Goal: Information Seeking & Learning: Learn about a topic

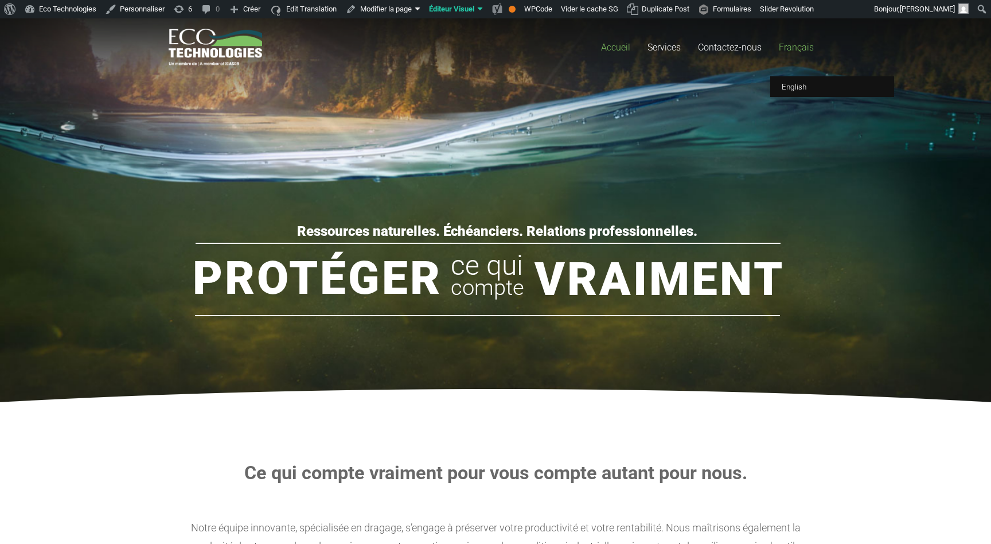
click at [797, 47] on span "Français" at bounding box center [796, 47] width 35 height 11
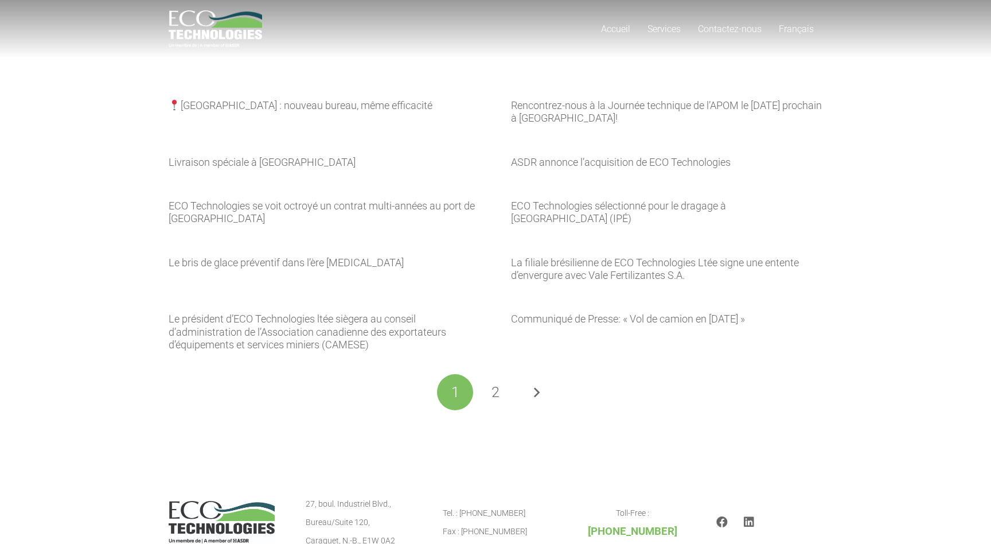
click at [91, 175] on section "Québec : nouveau bureau, même efficacité Rencontrez-nous à la Journée technique…" at bounding box center [495, 226] width 991 height 453
drag, startPoint x: 118, startPoint y: 124, endPoint x: 852, endPoint y: 333, distance: 762.8
click at [852, 333] on section "Québec : nouveau bureau, même efficacité Rencontrez-nous à la Journée technique…" at bounding box center [495, 226] width 991 height 453
click at [850, 349] on section "Québec : nouveau bureau, même efficacité Rencontrez-nous à la Journée technique…" at bounding box center [495, 226] width 991 height 453
click at [491, 394] on link "2" at bounding box center [496, 392] width 36 height 36
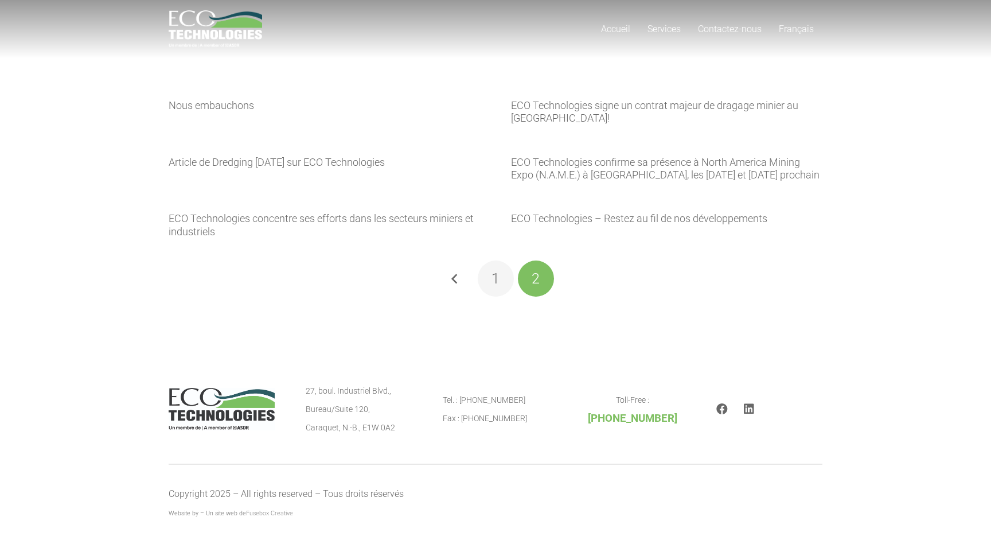
click at [493, 286] on span "1" at bounding box center [495, 278] width 8 height 17
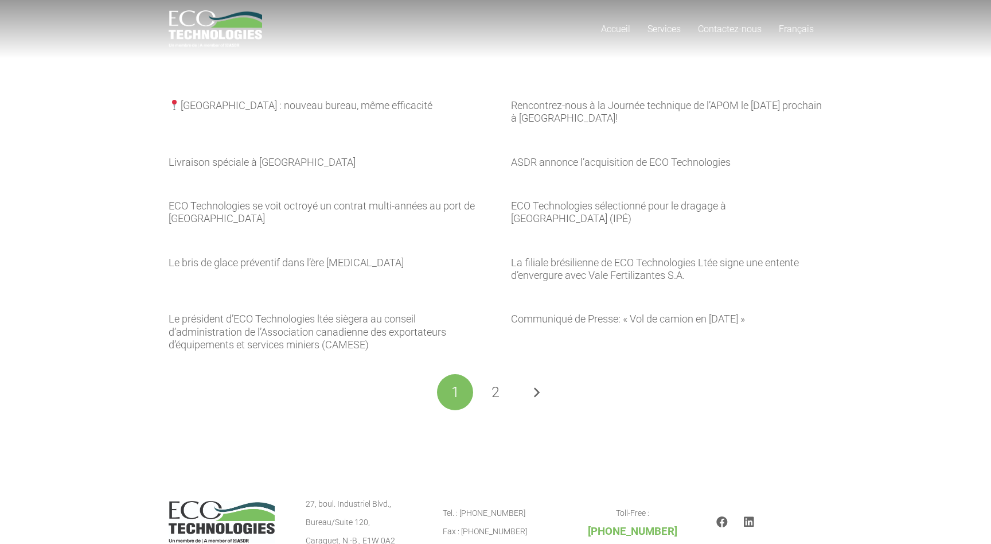
click at [396, 65] on div "[GEOGRAPHIC_DATA] : nouveau bureau, même efficacité Rencontrez-nous à la Journé…" at bounding box center [496, 226] width 654 height 370
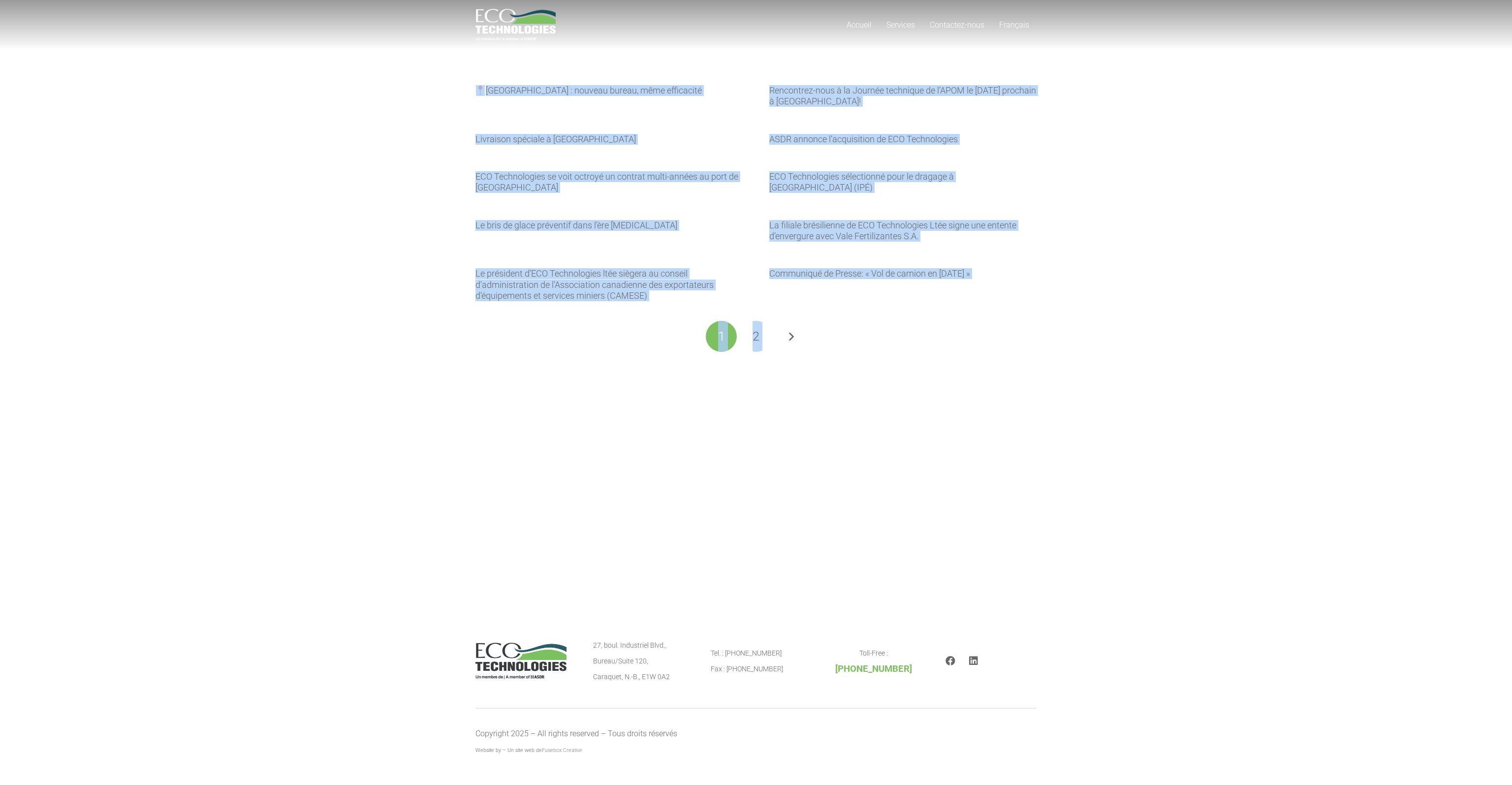
drag, startPoint x: 917, startPoint y: 362, endPoint x: 348, endPoint y: 80, distance: 635.0
click at [348, 80] on section "[GEOGRAPHIC_DATA] : nouveau bureau, même efficacité Rencontrez-nous à la Journé…" at bounding box center [756, 194] width 1512 height 389
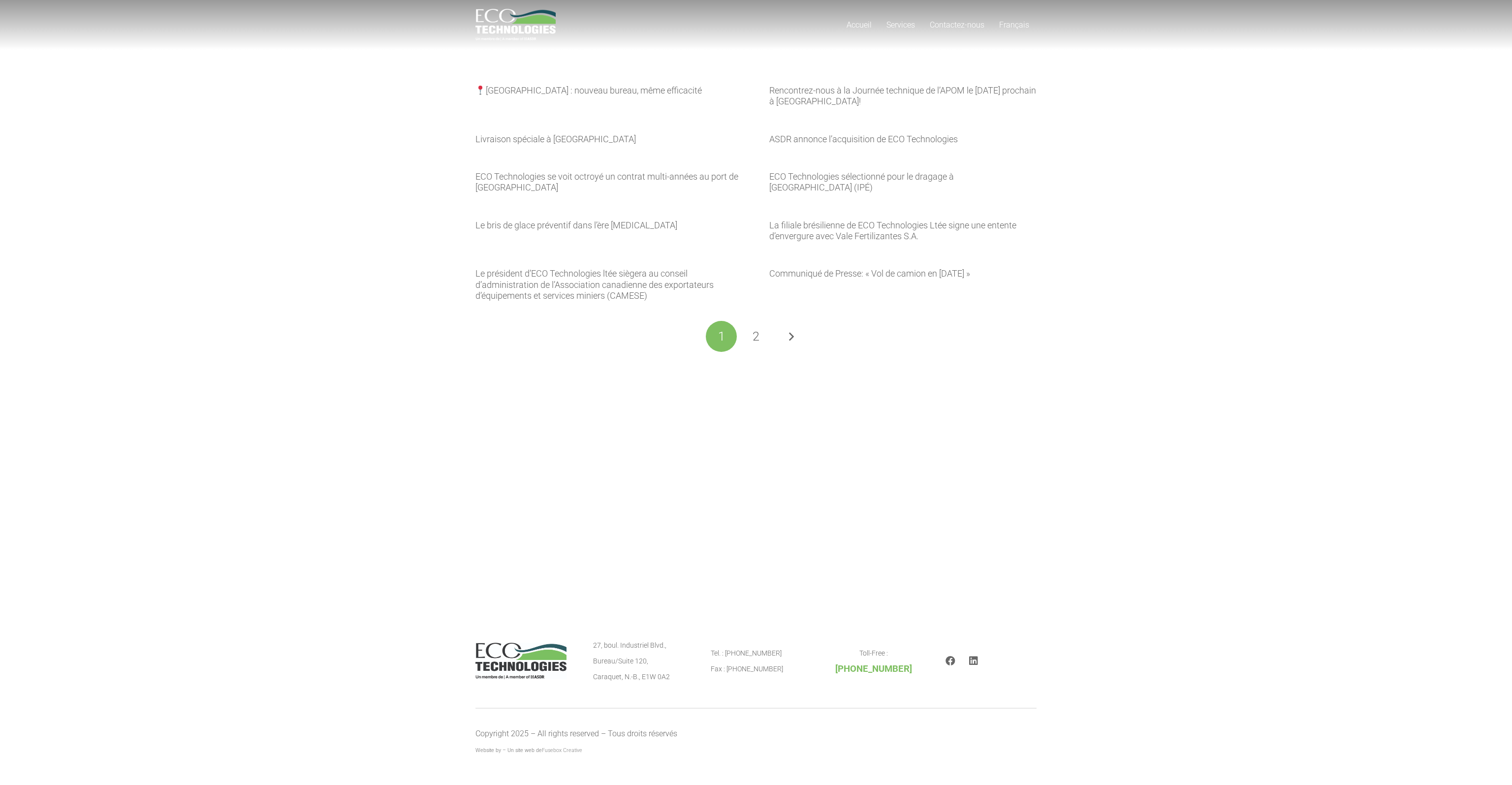
click at [348, 80] on section "[GEOGRAPHIC_DATA] : nouveau bureau, même efficacité Rencontrez-nous à la Journé…" at bounding box center [756, 194] width 1512 height 389
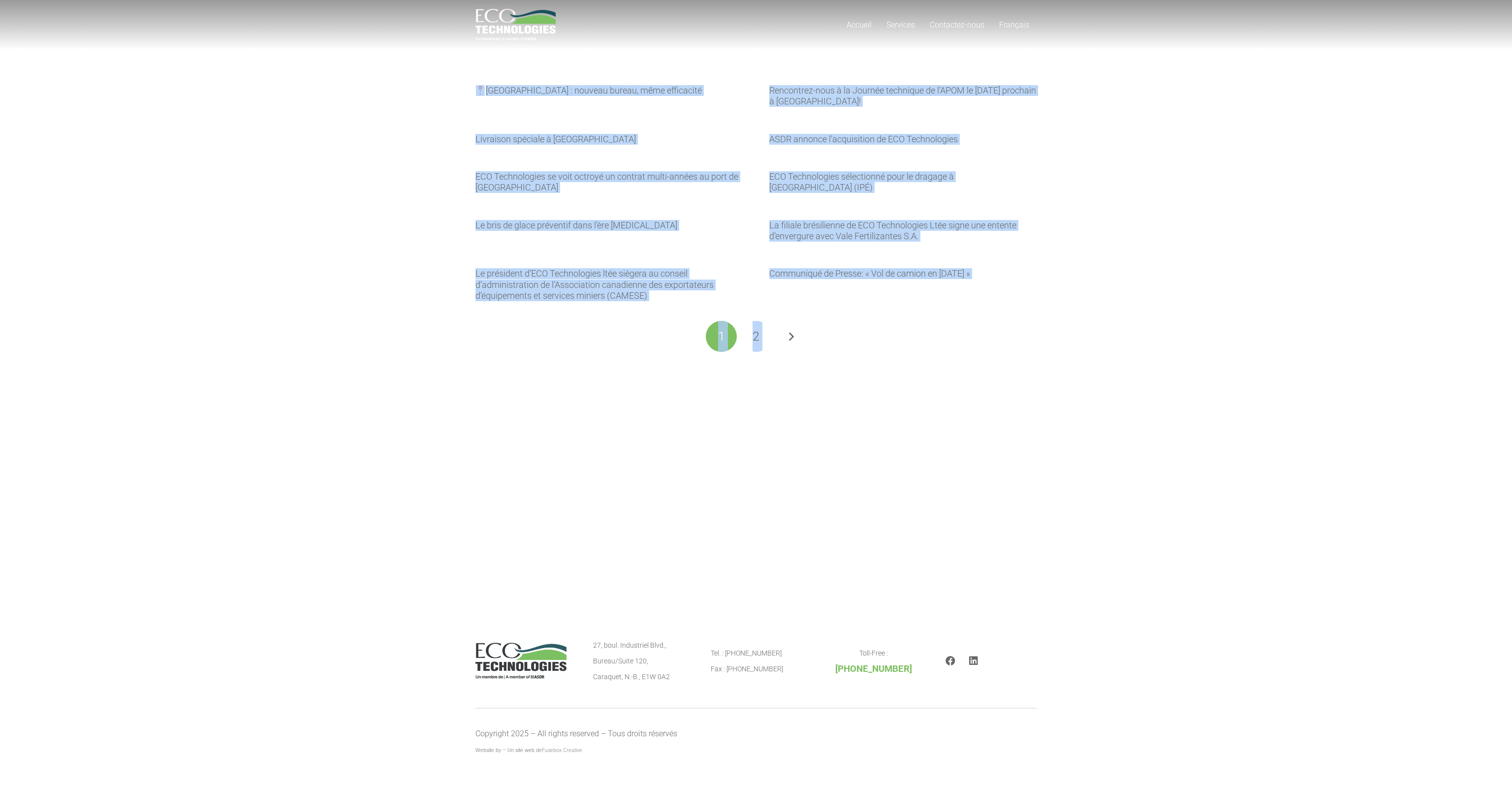
drag, startPoint x: 552, startPoint y: 82, endPoint x: 1049, endPoint y: 353, distance: 566.1
click at [850, 353] on section "Québec : nouveau bureau, même efficacité Rencontrez-nous à la Journée technique…" at bounding box center [756, 194] width 1512 height 389
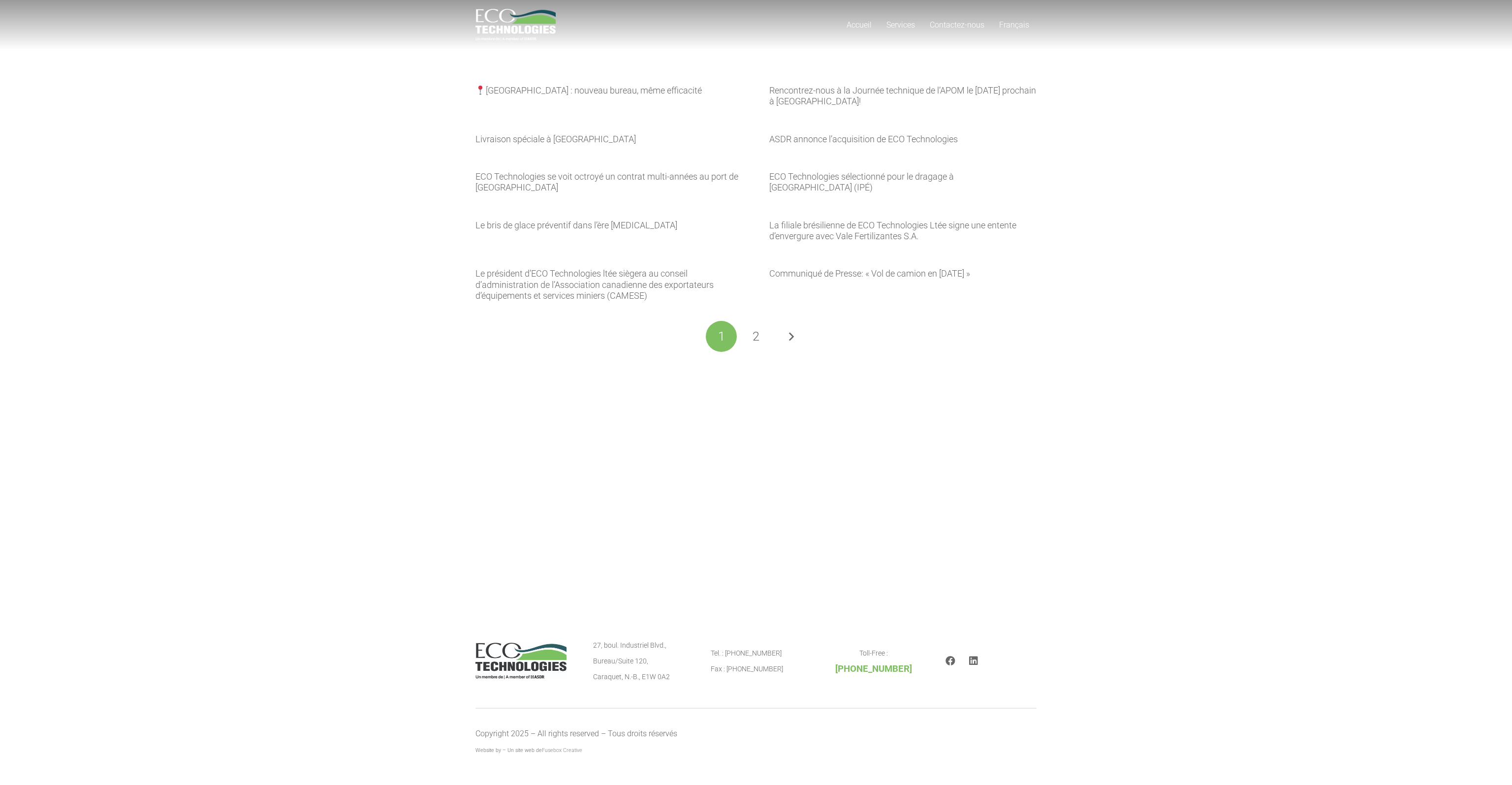
drag, startPoint x: 983, startPoint y: 364, endPoint x: 856, endPoint y: 366, distance: 127.0
click at [850, 364] on section "[GEOGRAPHIC_DATA] : nouveau bureau, même efficacité Rencontrez-nous à la Journé…" at bounding box center [756, 194] width 1512 height 389
click at [756, 336] on span "2" at bounding box center [756, 337] width 7 height 15
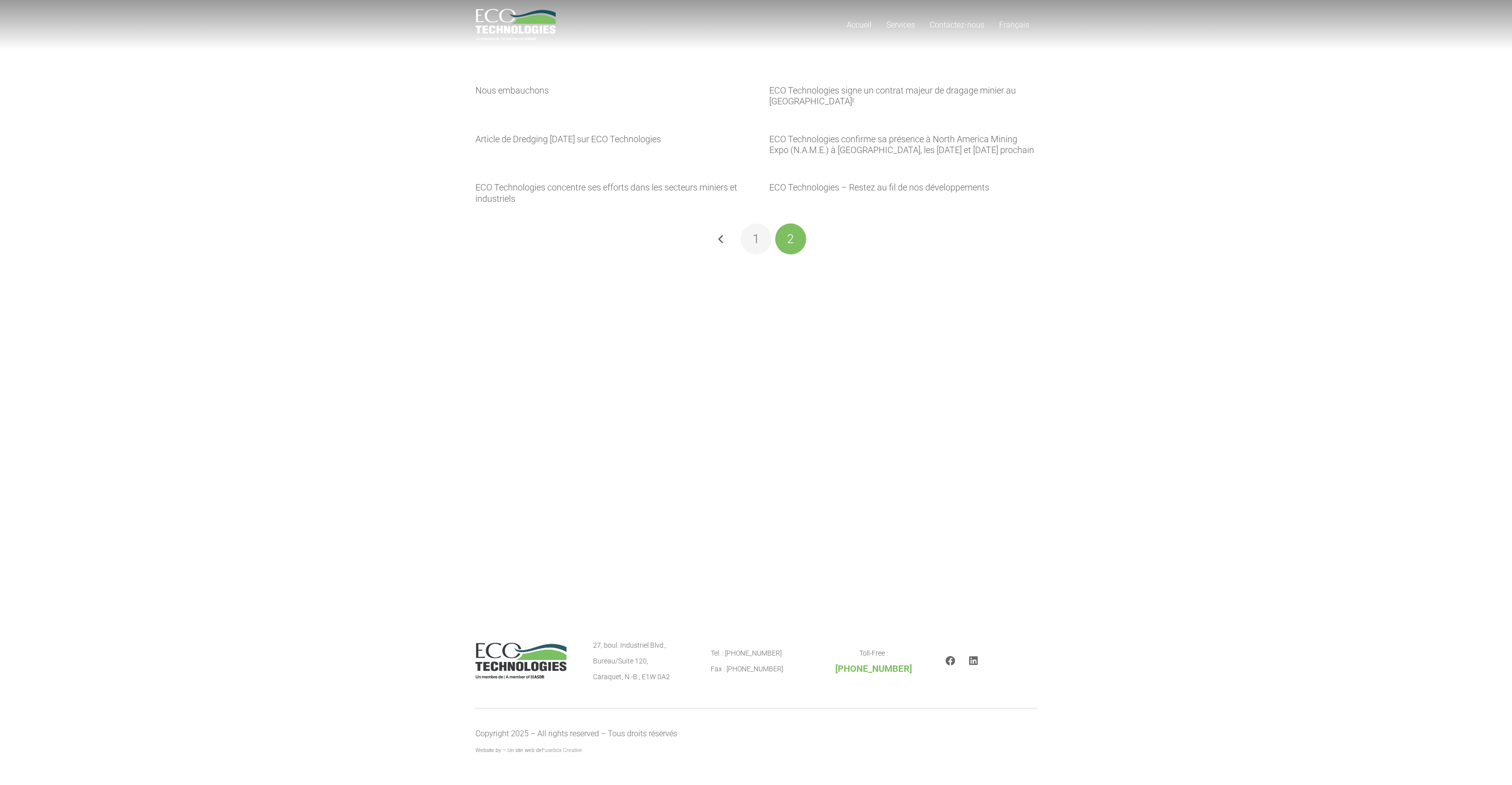
click at [762, 244] on link "1" at bounding box center [756, 239] width 31 height 31
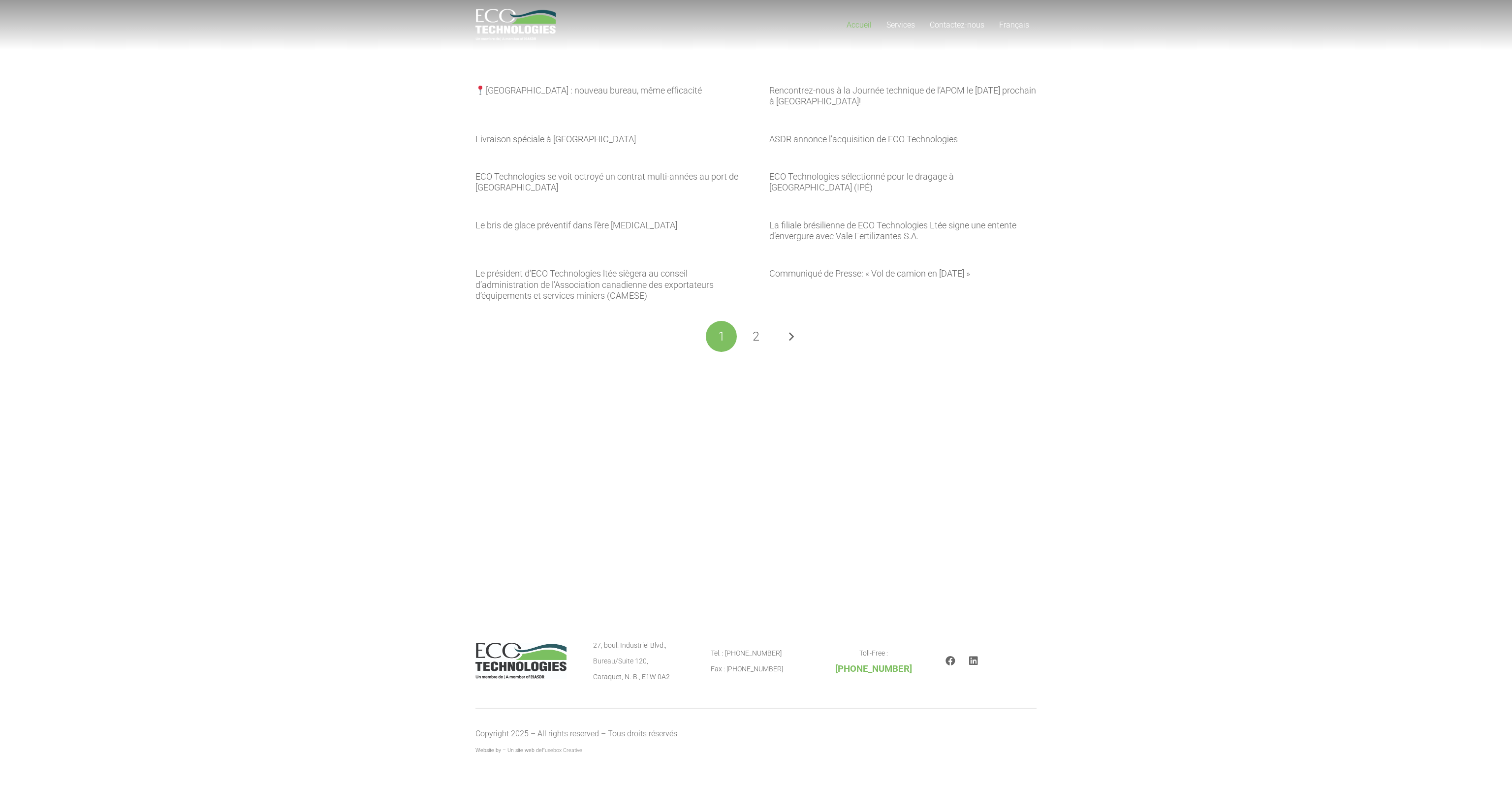
click at [860, 28] on span "Accueil" at bounding box center [859, 25] width 25 height 9
click at [444, 197] on section "[GEOGRAPHIC_DATA] : nouveau bureau, même efficacité Rencontrez-nous à la Journé…" at bounding box center [756, 194] width 1512 height 389
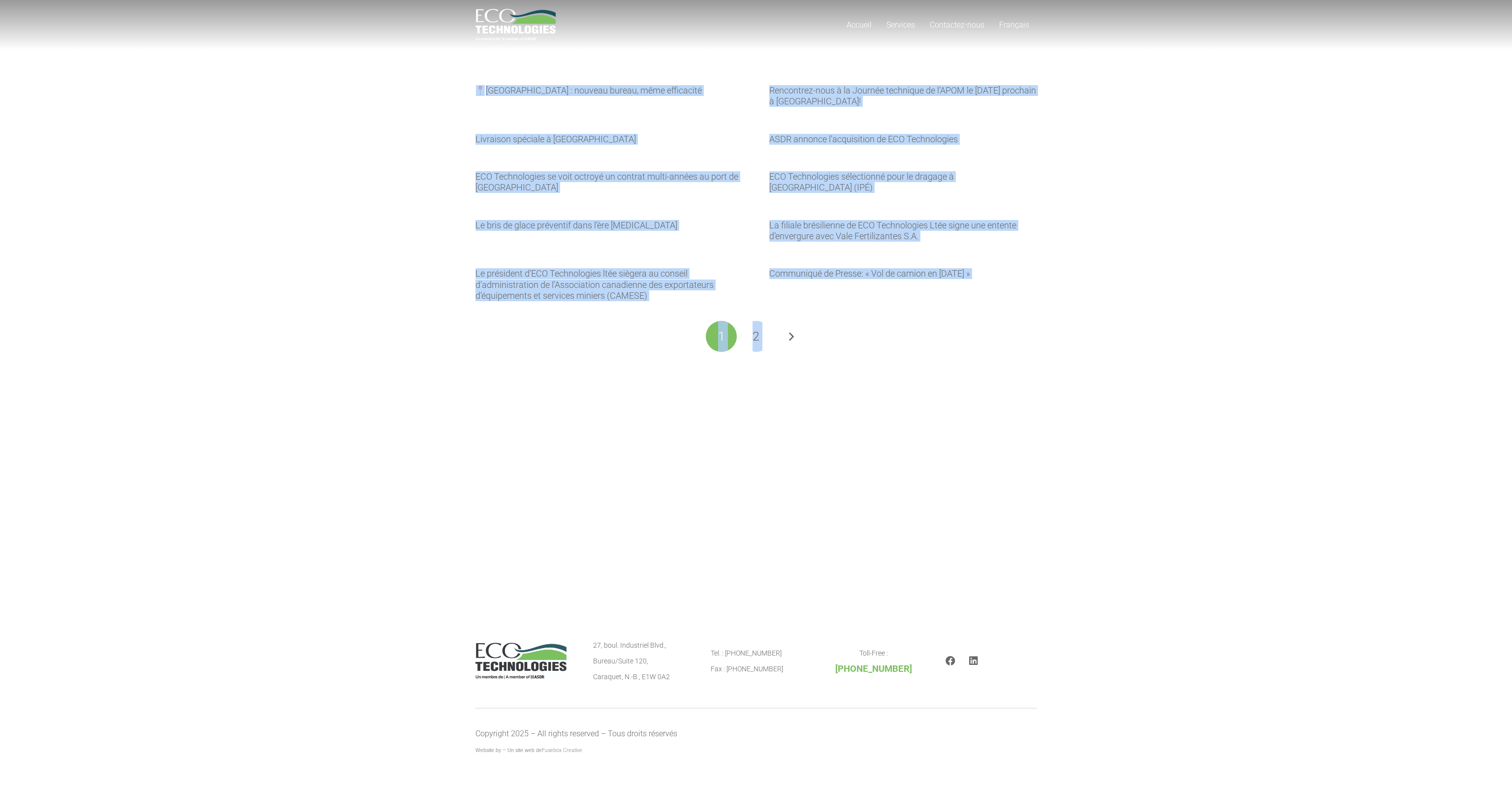
drag, startPoint x: 712, startPoint y: 173, endPoint x: 1296, endPoint y: 346, distance: 609.1
click at [1301, 345] on section "[GEOGRAPHIC_DATA] : nouveau bureau, même efficacité Rencontrez-nous à la Journé…" at bounding box center [756, 194] width 1512 height 389
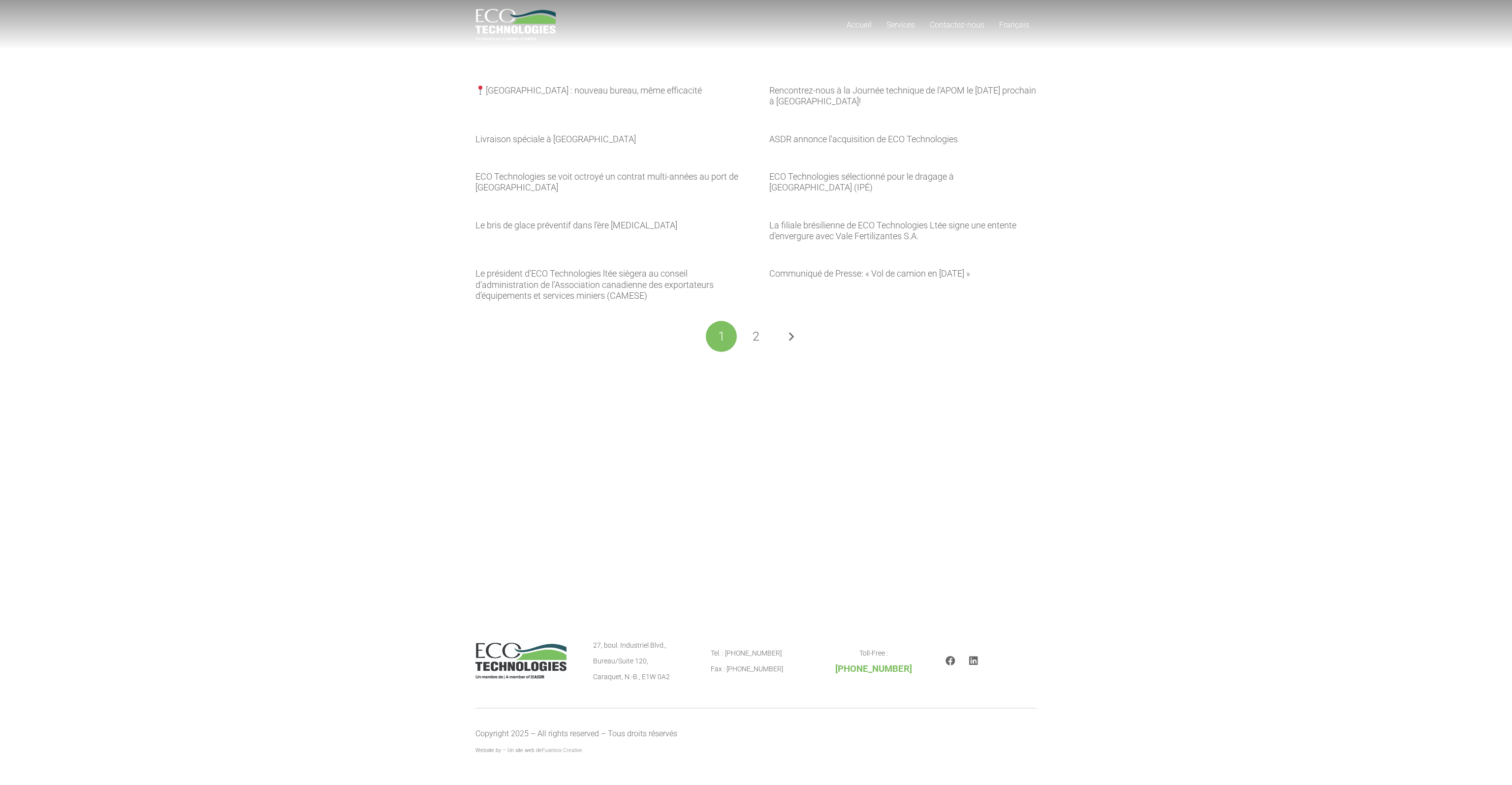
drag, startPoint x: 1143, startPoint y: 291, endPoint x: 981, endPoint y: 246, distance: 168.1
click at [1140, 289] on section "Québec : nouveau bureau, même efficacité Rencontrez-nous à la Journée technique…" at bounding box center [756, 194] width 1512 height 389
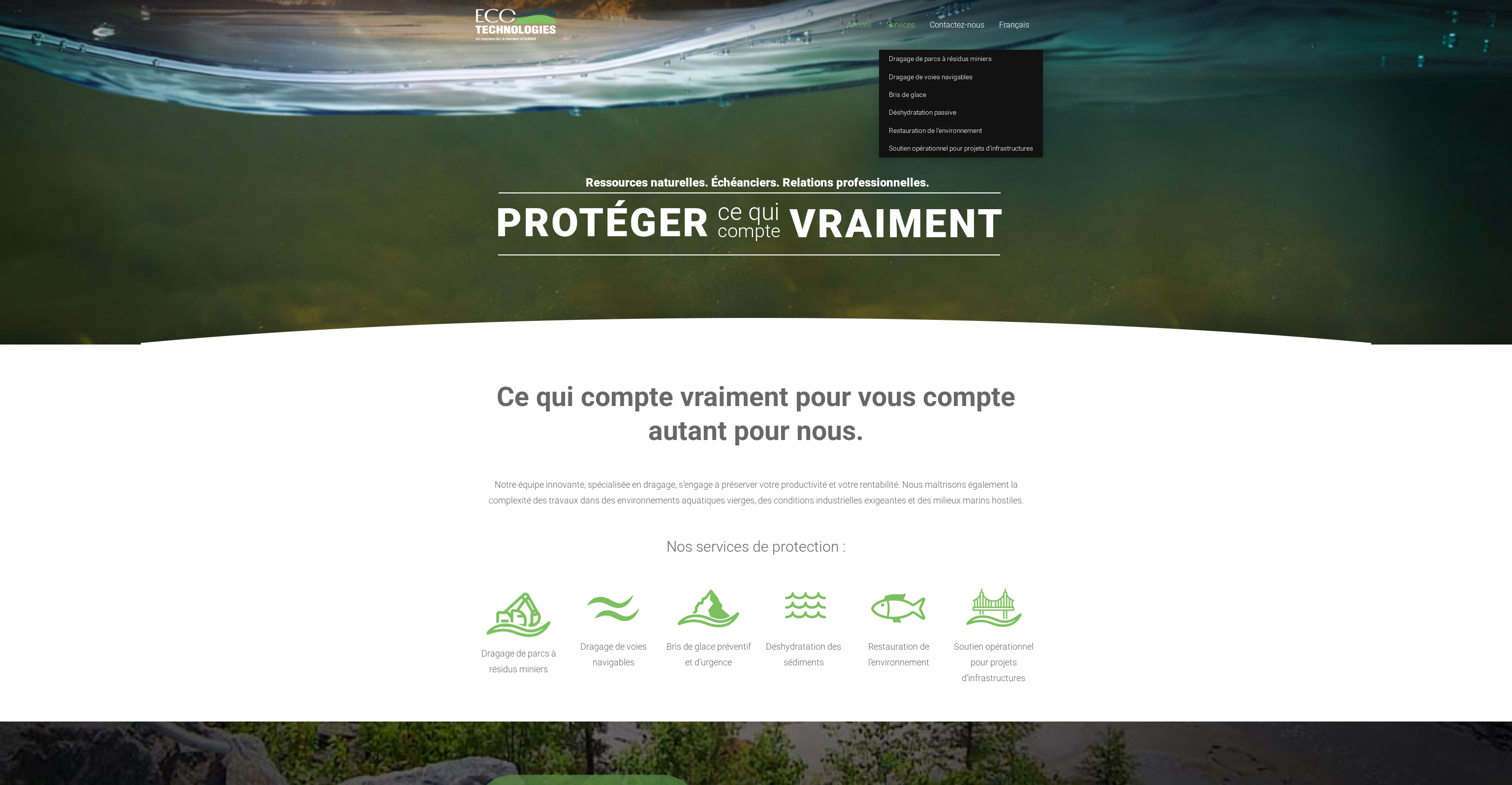
click at [898, 23] on span "Services" at bounding box center [901, 25] width 28 height 9
click at [925, 58] on span "Dragage de parcs à résidus miniers" at bounding box center [940, 58] width 103 height 8
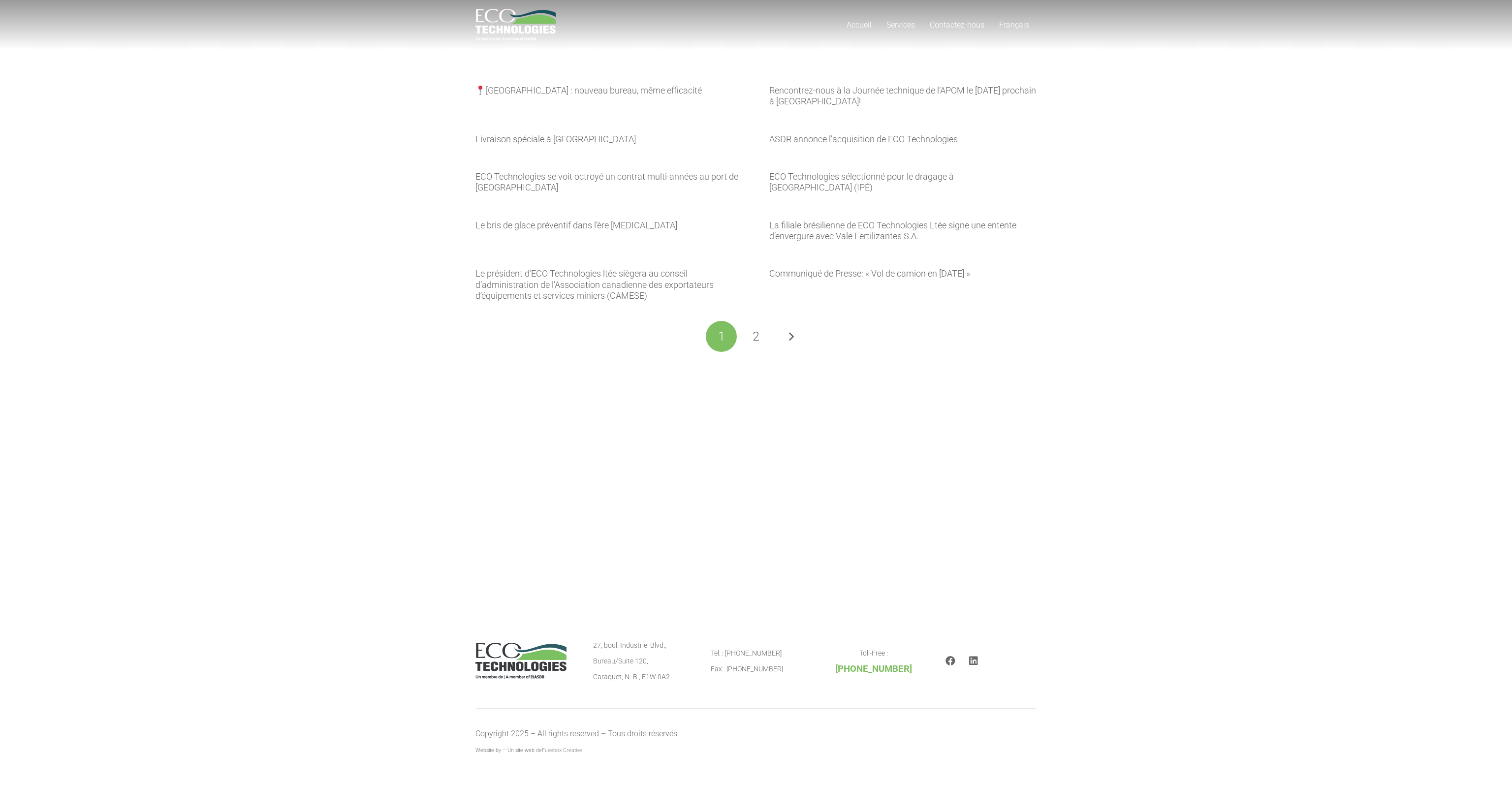
click at [492, 27] on img "logo_EcoTech_ASDR_RGB" at bounding box center [515, 24] width 80 height 32
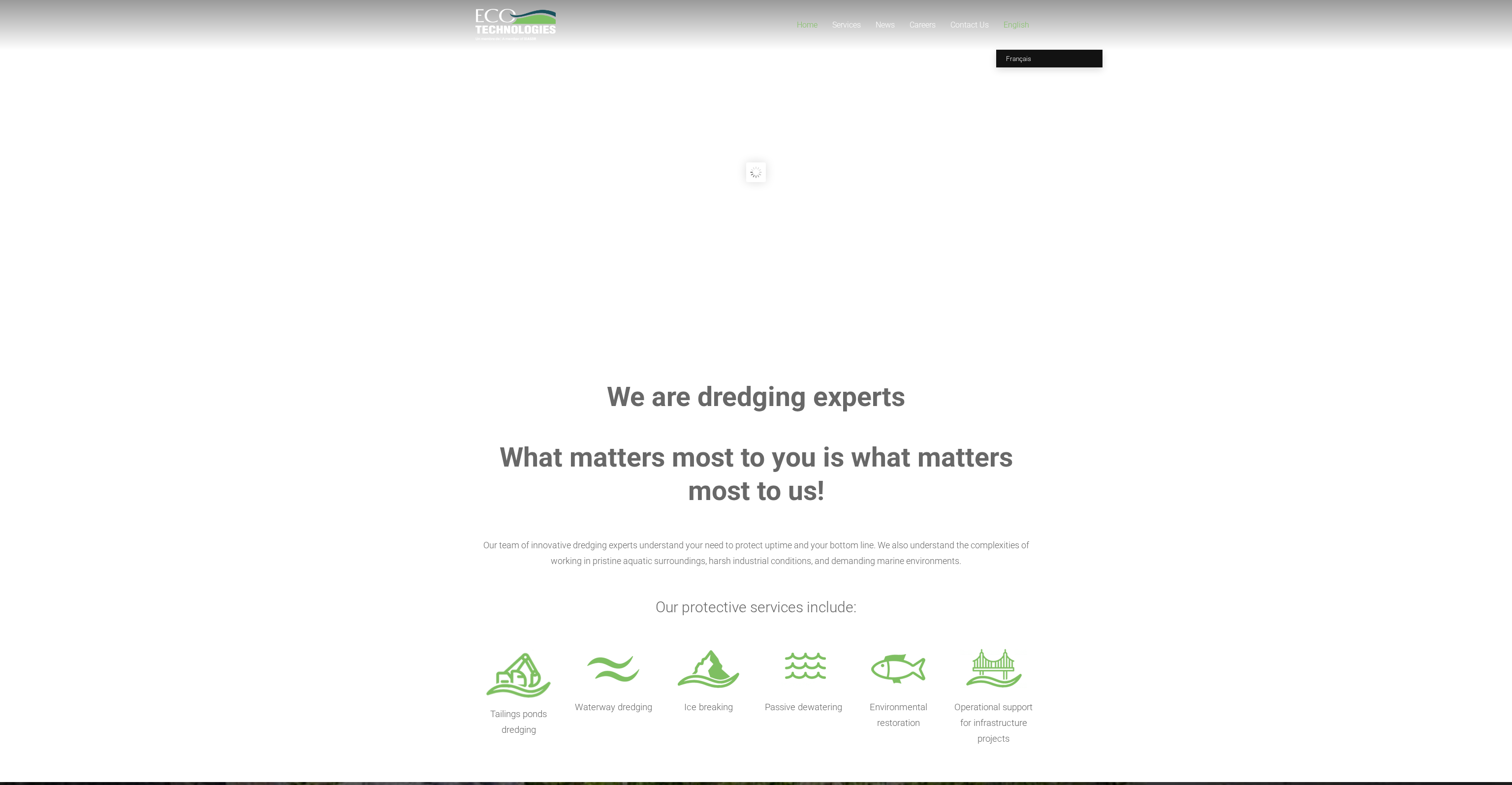
click at [1023, 22] on span "English" at bounding box center [1017, 25] width 26 height 9
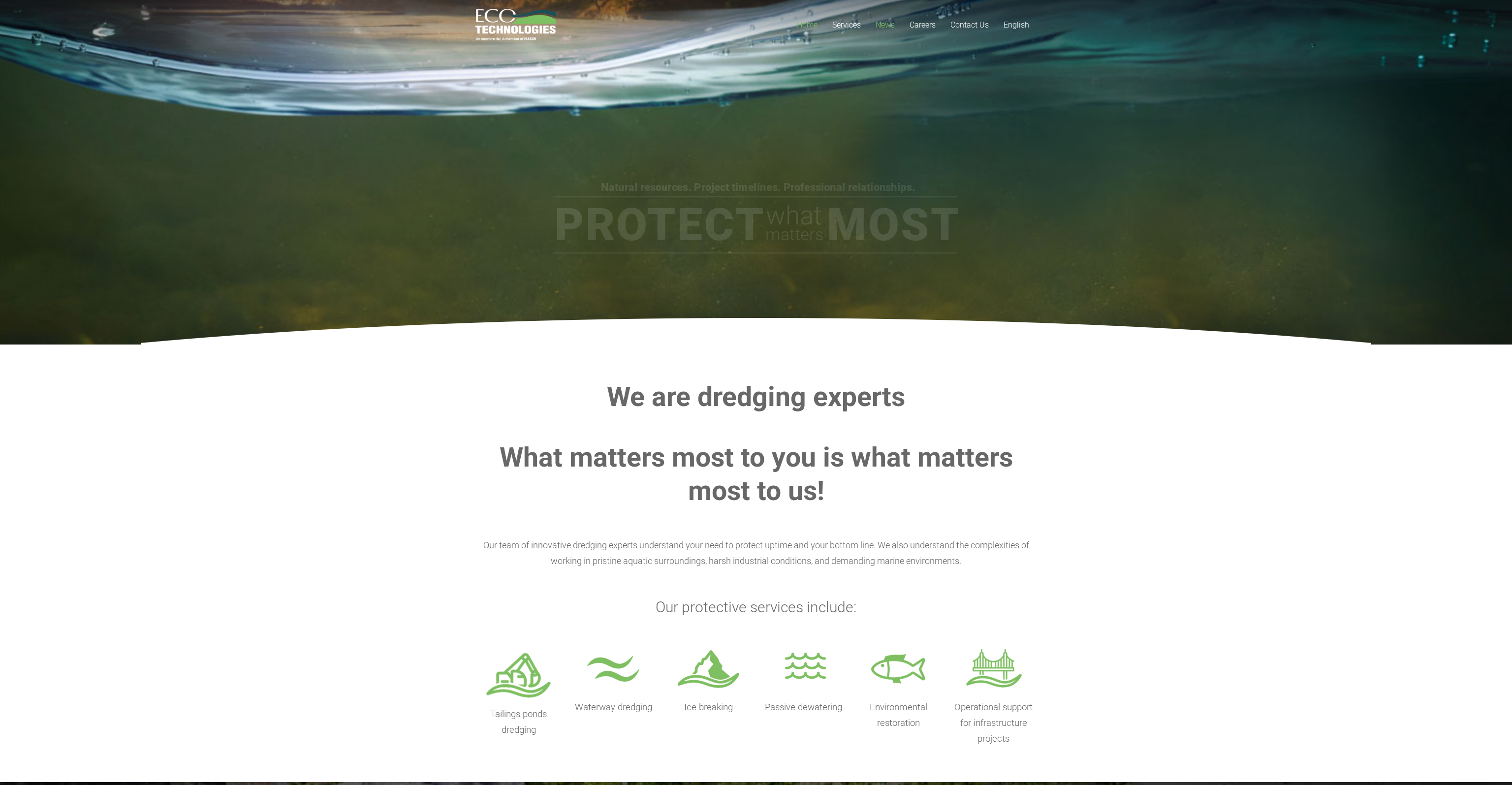
click at [886, 22] on span "News" at bounding box center [885, 25] width 19 height 9
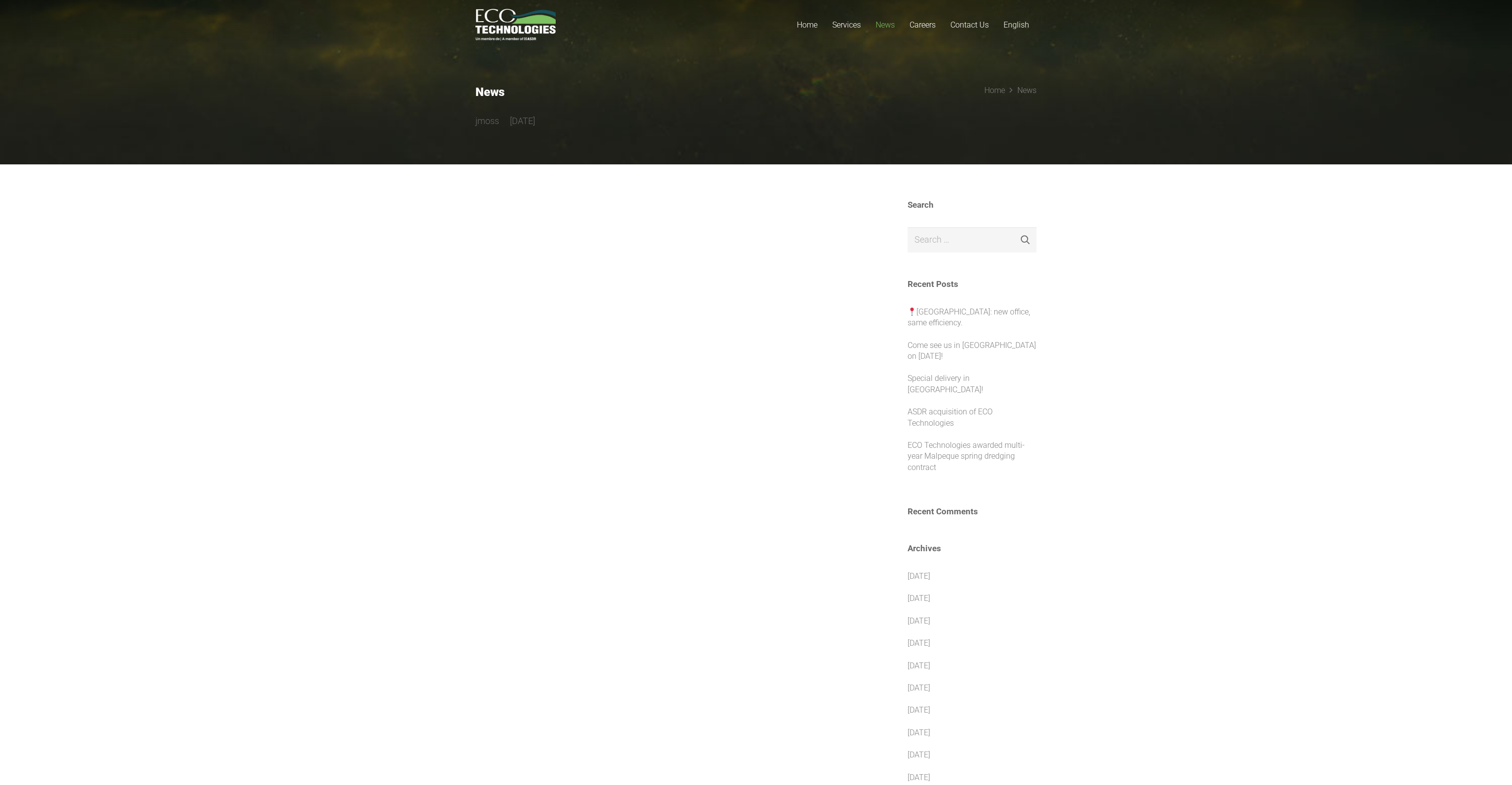
click at [530, 267] on div at bounding box center [670, 632] width 388 height 864
click at [398, 282] on section "Search Search for: Search Recent Posts Quebec City: new office, same efficiency…" at bounding box center [756, 631] width 1512 height 934
drag, startPoint x: 493, startPoint y: 301, endPoint x: 485, endPoint y: 298, distance: 8.5
click at [492, 301] on div at bounding box center [670, 632] width 388 height 864
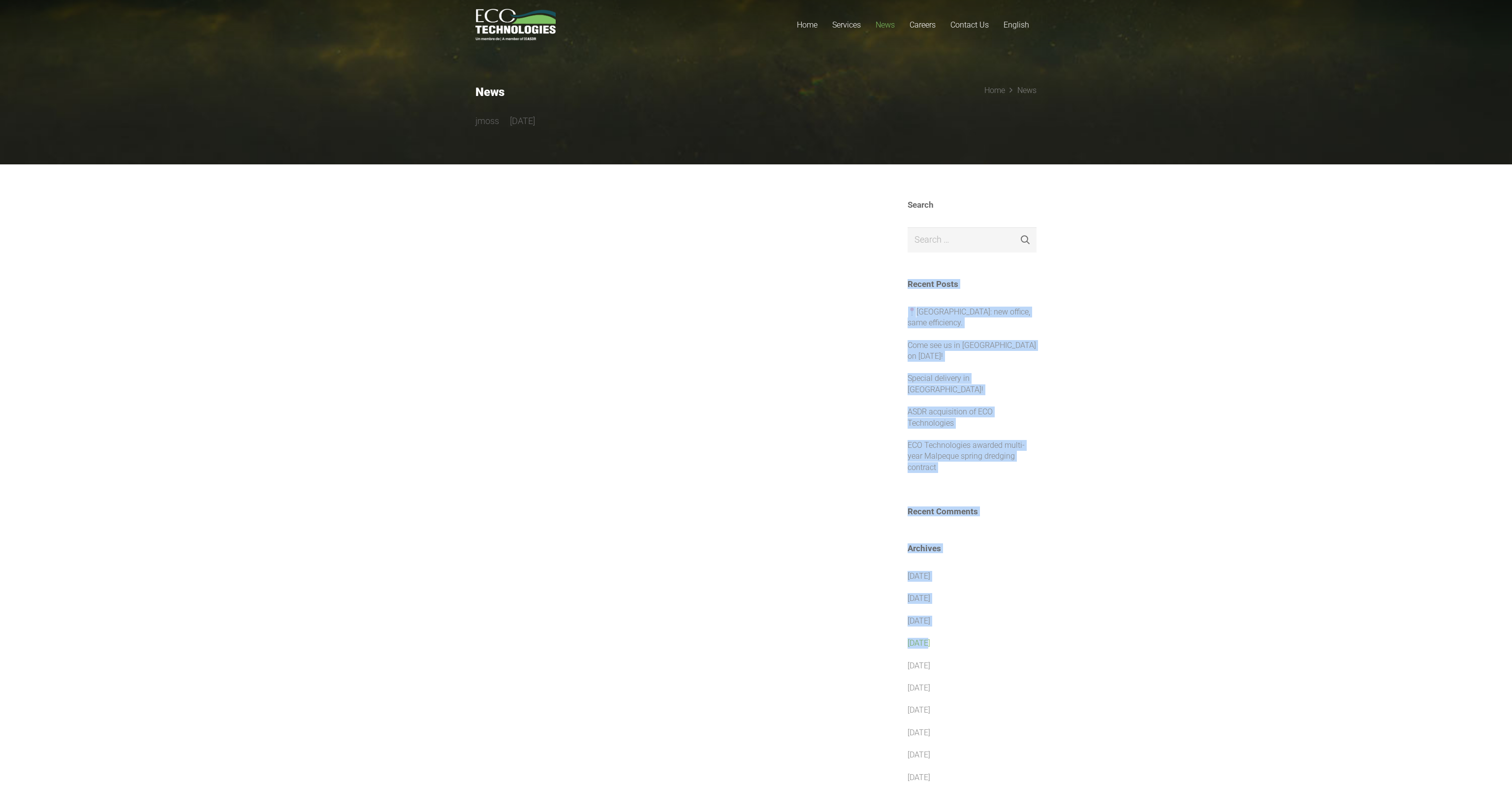
drag, startPoint x: 479, startPoint y: 262, endPoint x: 936, endPoint y: 637, distance: 591.2
click at [936, 637] on div "Search Search for: Search Recent Posts Quebec City: new office, same efficiency…" at bounding box center [756, 632] width 562 height 864
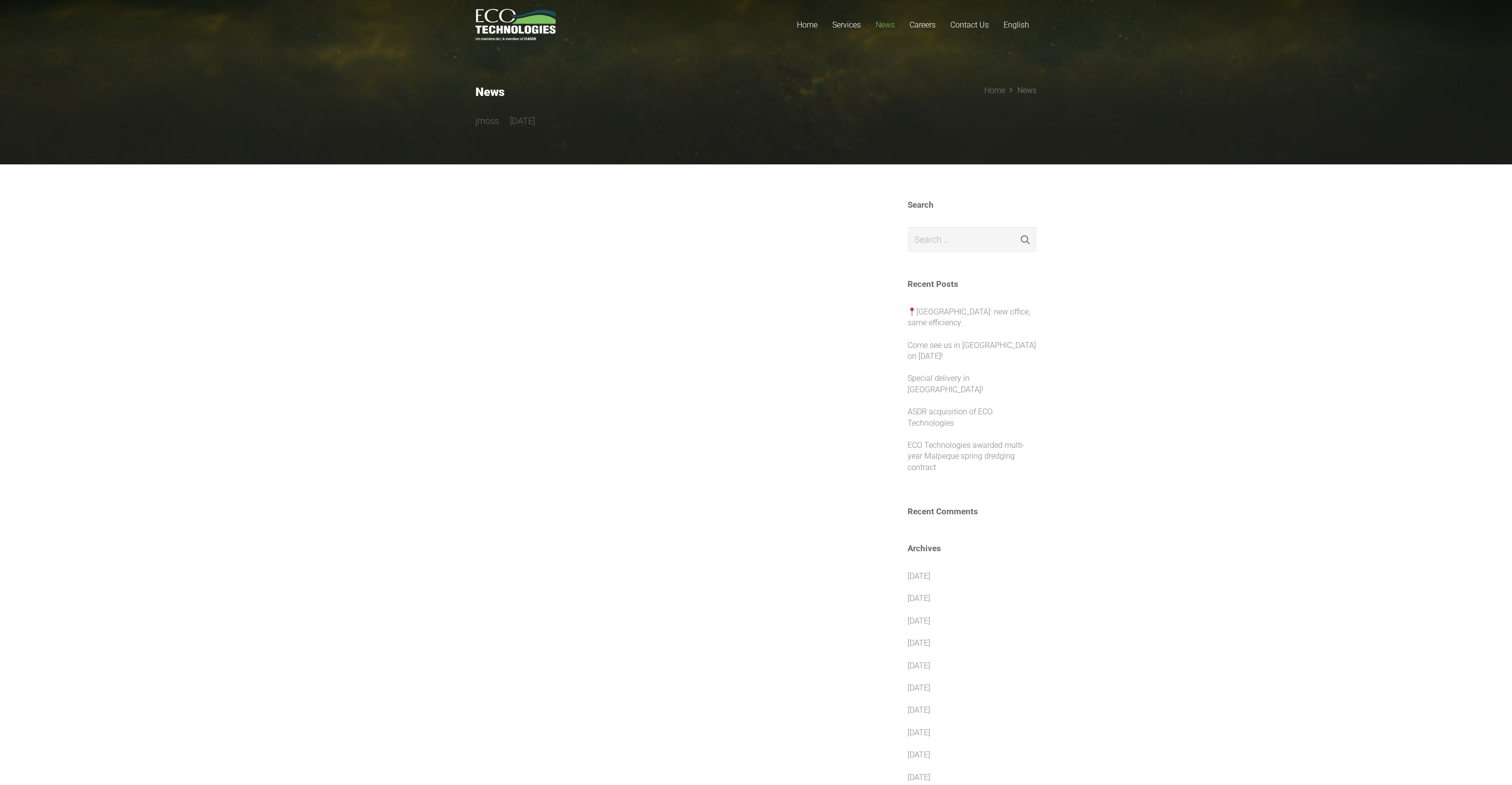
click at [559, 411] on div at bounding box center [670, 632] width 388 height 864
click at [822, 479] on div at bounding box center [670, 632] width 388 height 864
click at [821, 465] on div at bounding box center [670, 632] width 388 height 864
drag, startPoint x: 471, startPoint y: 83, endPoint x: 579, endPoint y: 124, distance: 115.5
click at [579, 124] on section "News jmoss 4 years ago Home News" at bounding box center [756, 82] width 1512 height 164
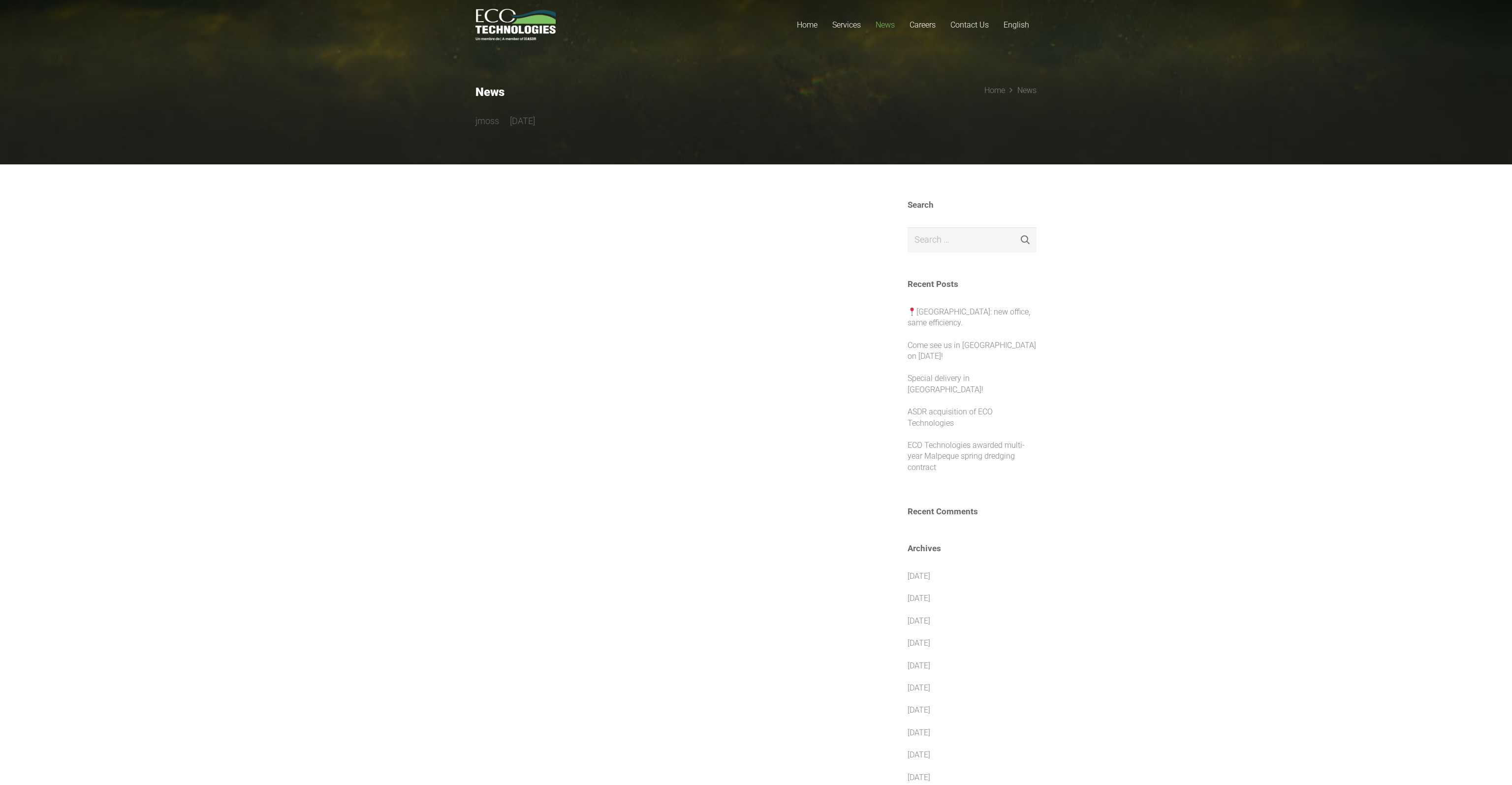
click at [568, 124] on div "jmoss 4 years ago" at bounding box center [653, 121] width 356 height 15
drag, startPoint x: 568, startPoint y: 124, endPoint x: 463, endPoint y: 127, distance: 105.0
click at [463, 127] on section "News jmoss 4 years ago Home News" at bounding box center [756, 82] width 1512 height 164
drag, startPoint x: 463, startPoint y: 127, endPoint x: 576, endPoint y: 121, distance: 113.2
click at [604, 124] on section "News jmoss 4 years ago Home News" at bounding box center [756, 82] width 1512 height 164
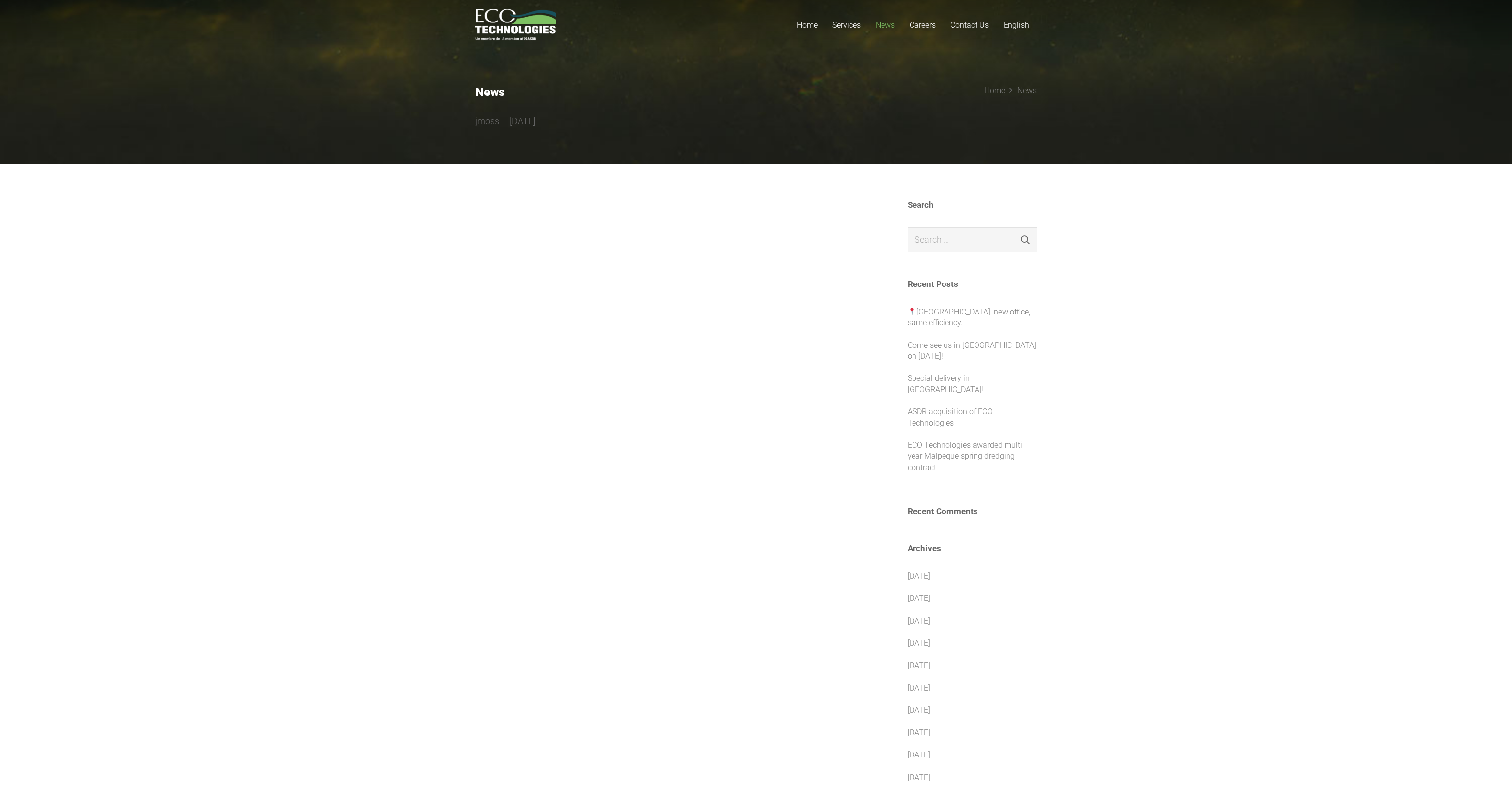
click at [576, 121] on div "jmoss 4 years ago" at bounding box center [653, 121] width 356 height 15
drag, startPoint x: 541, startPoint y: 119, endPoint x: 456, endPoint y: 95, distance: 88.3
click at [456, 95] on section "News jmoss 4 years ago Home News" at bounding box center [756, 82] width 1512 height 164
click at [452, 132] on section "News jmoss 4 years ago Home News" at bounding box center [756, 82] width 1512 height 164
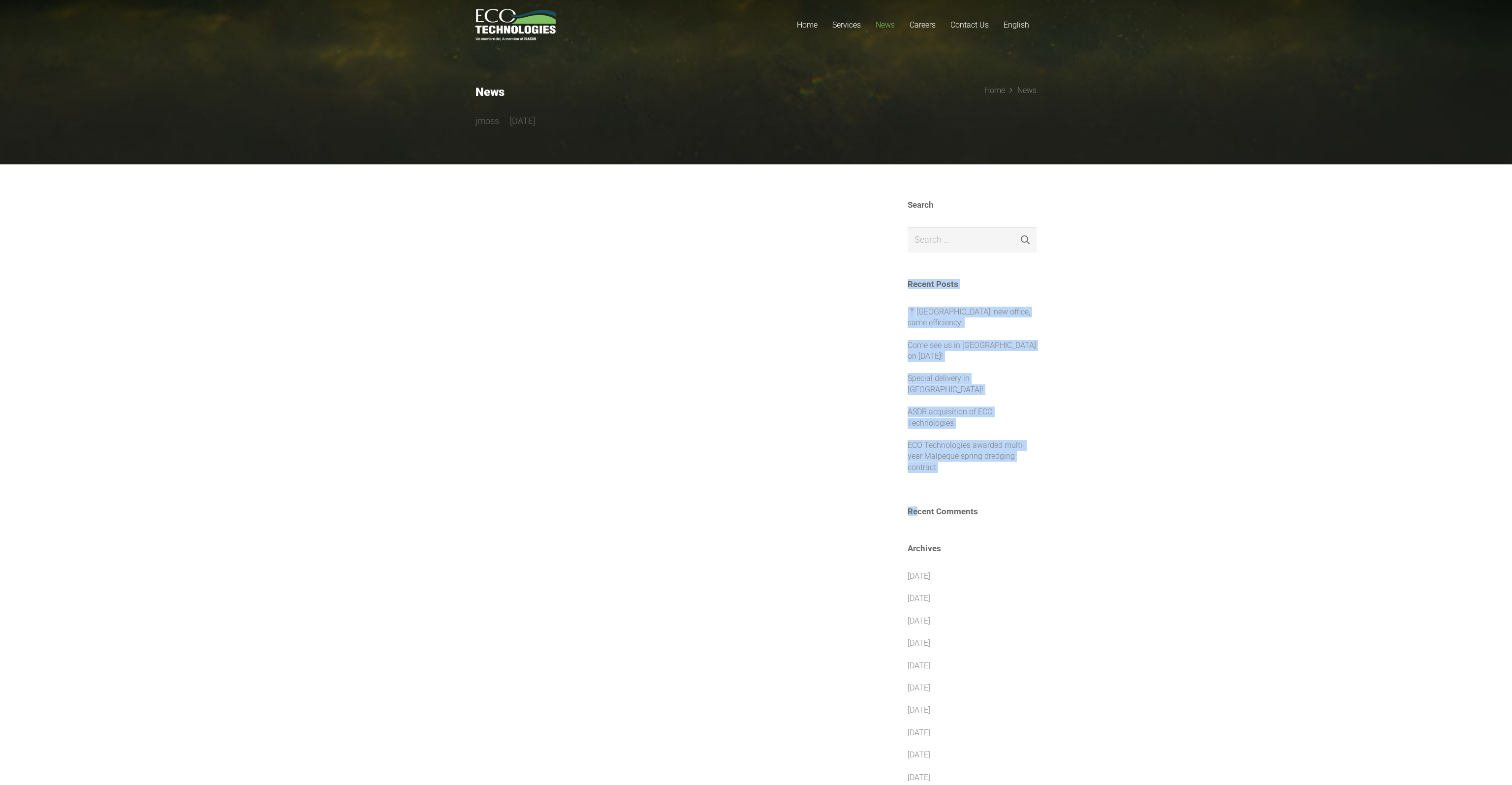
drag, startPoint x: 428, startPoint y: 82, endPoint x: 909, endPoint y: 490, distance: 630.7
click at [911, 490] on main "News jmoss 4 years ago Home News Search Search for: Search Recent Posts Quebec …" at bounding box center [756, 550] width 1512 height 1099
click at [531, 467] on div at bounding box center [670, 632] width 388 height 864
